Goal: Information Seeking & Learning: Learn about a topic

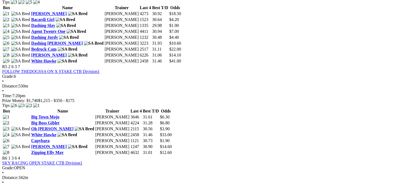
scroll to position [598, 0]
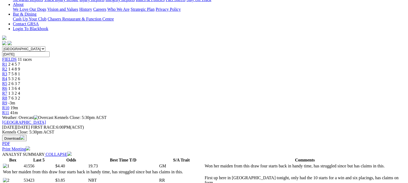
scroll to position [140, 0]
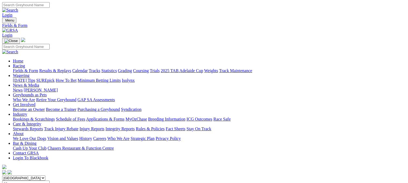
click at [45, 175] on select "South Australia New South Wales Northern Territory Queensland Tasmania Victoria…" at bounding box center [23, 177] width 43 height 5
select select "QLD"
click at [36, 175] on select "South Australia New South Wales Northern Territory Queensland Tasmania Victoria…" at bounding box center [23, 177] width 43 height 5
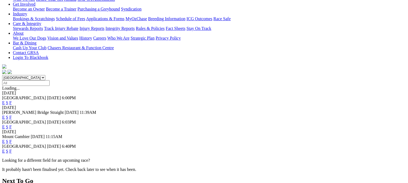
scroll to position [125, 0]
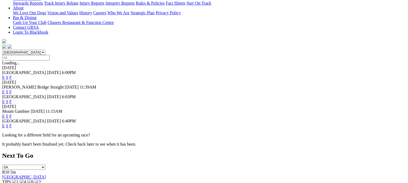
click at [12, 123] on link "F" at bounding box center [10, 125] width 2 height 5
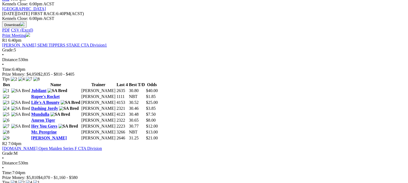
scroll to position [254, 0]
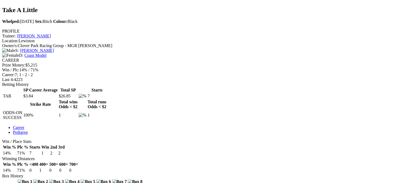
scroll to position [193, 0]
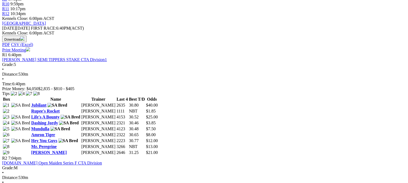
scroll to position [265, 0]
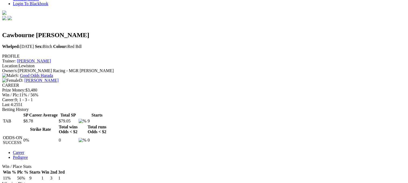
scroll to position [168, 0]
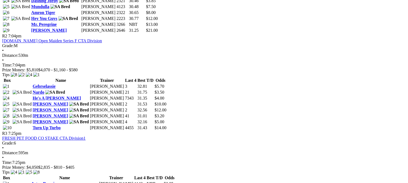
scroll to position [397, 0]
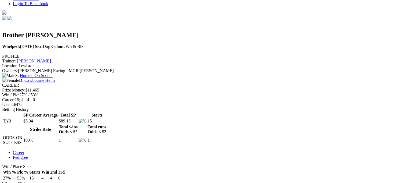
scroll to position [172, 0]
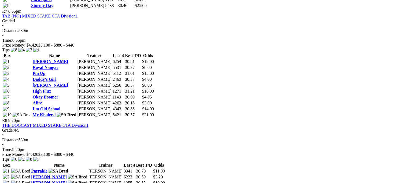
scroll to position [870, 0]
